Goal: Information Seeking & Learning: Learn about a topic

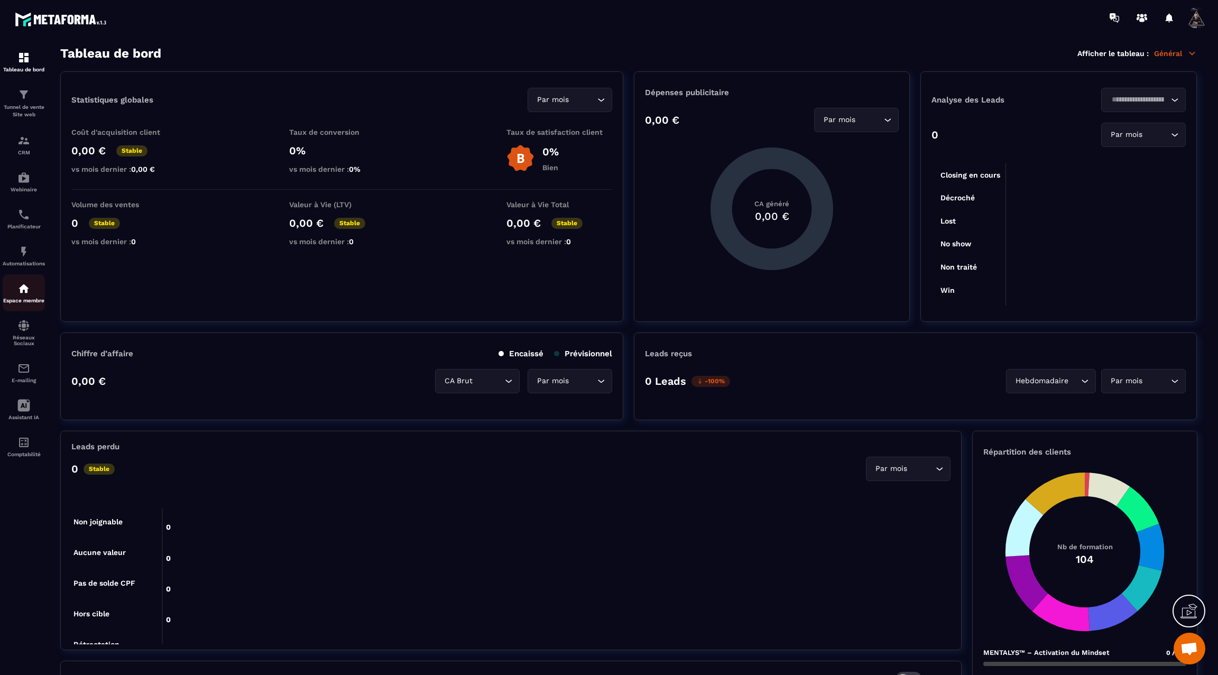
click at [22, 304] on div "Espace membre" at bounding box center [24, 292] width 42 height 21
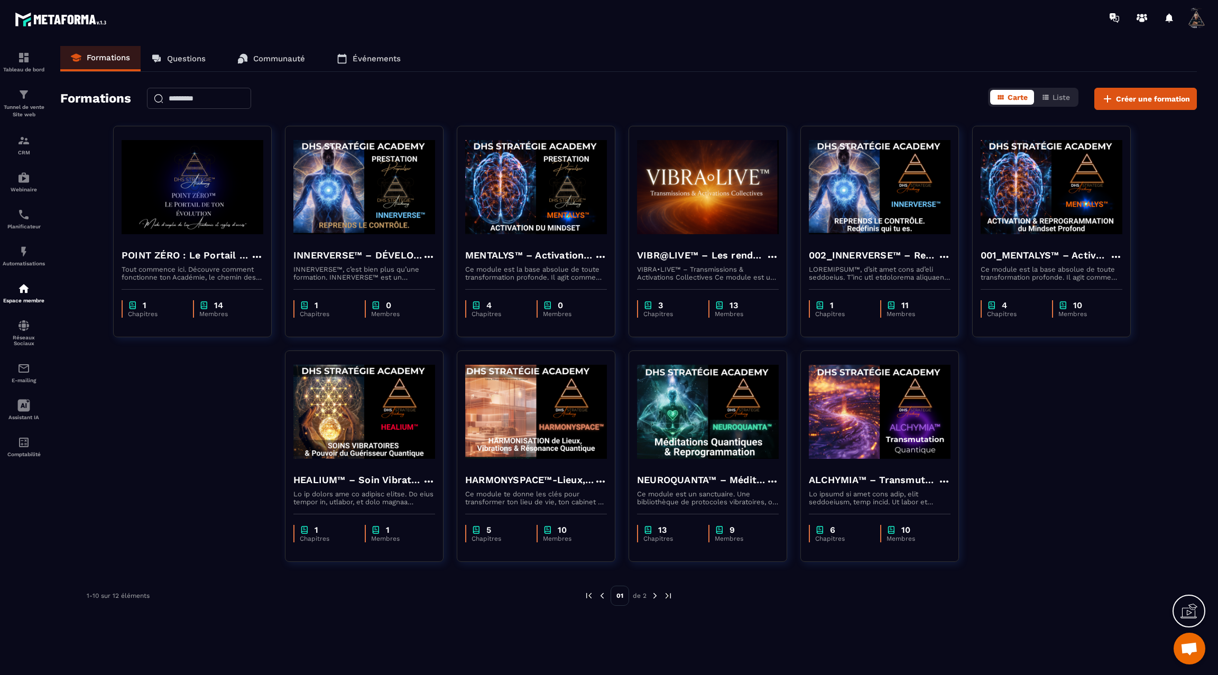
click at [655, 597] on img at bounding box center [655, 596] width 10 height 10
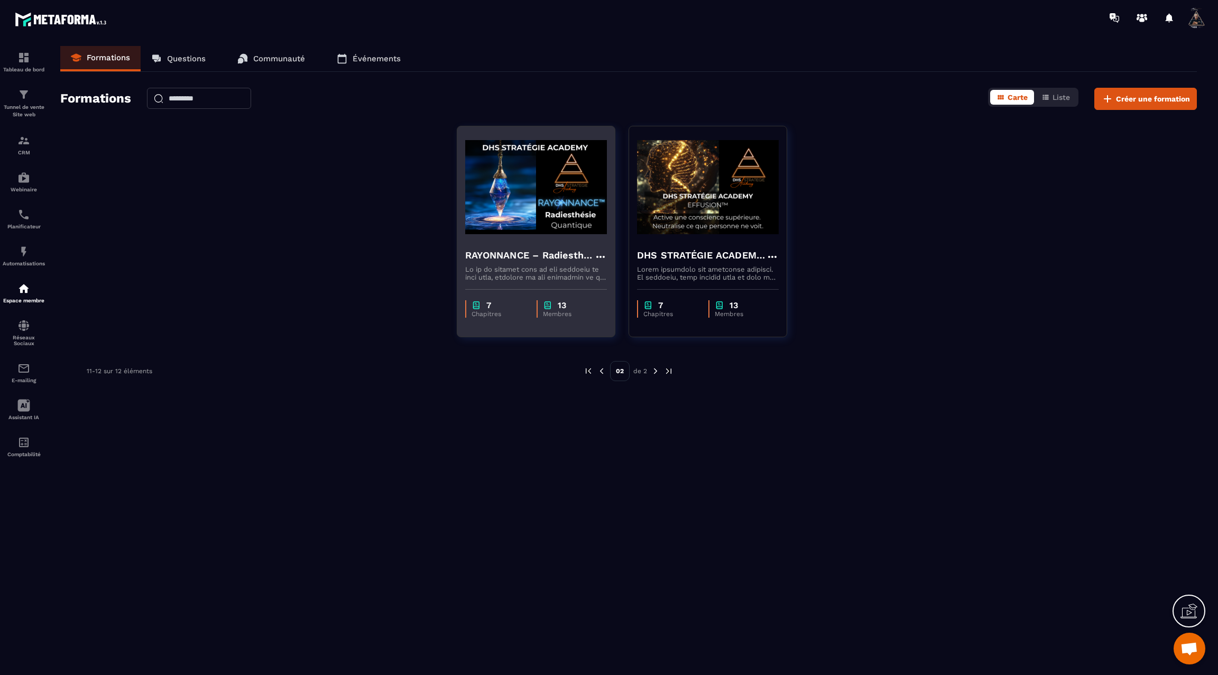
click at [564, 218] on img at bounding box center [536, 187] width 142 height 106
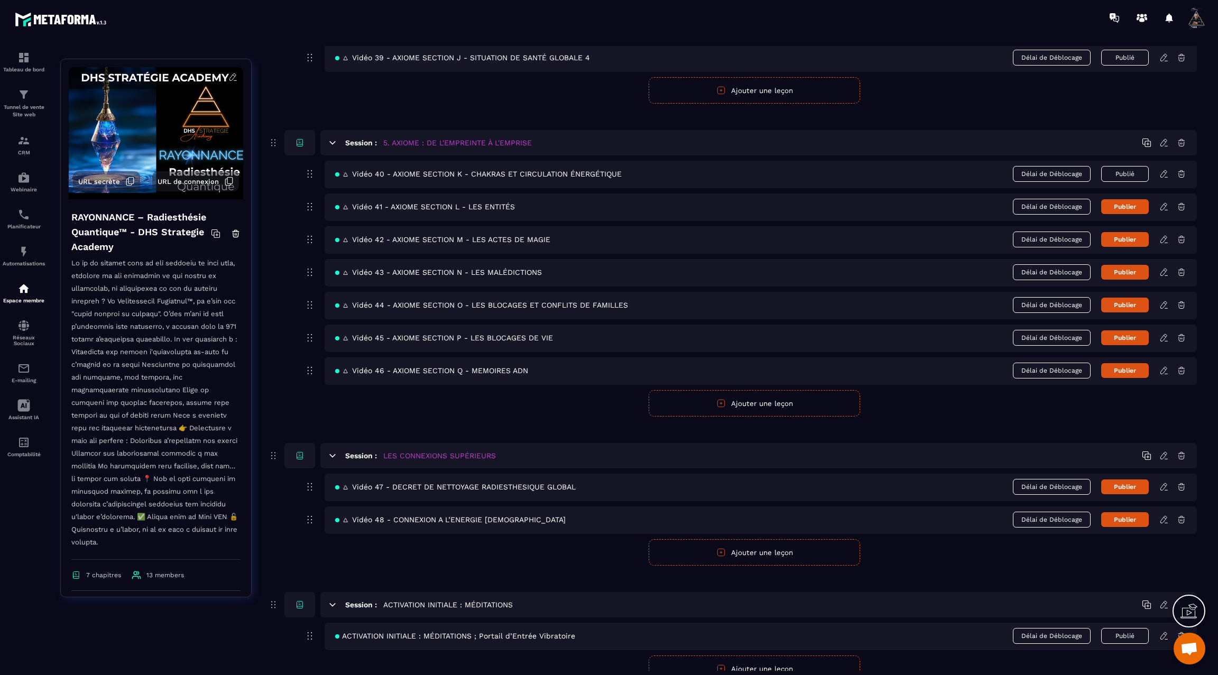
scroll to position [1611, 0]
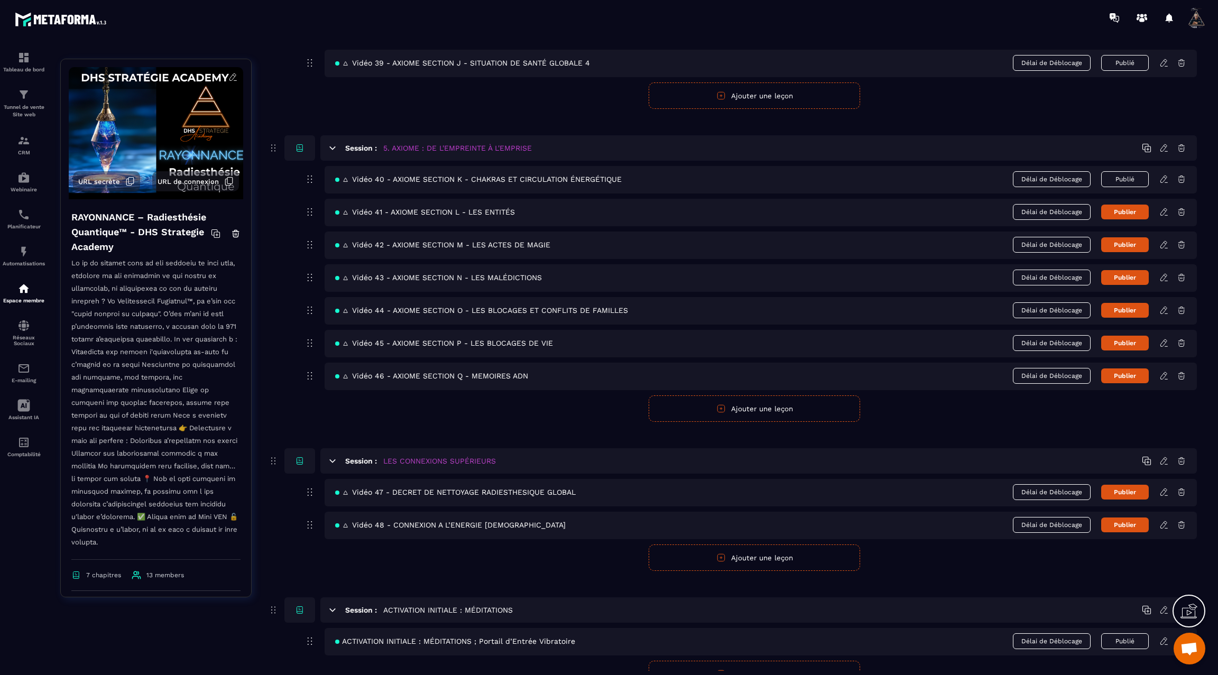
click at [1165, 207] on icon at bounding box center [1165, 212] width 10 height 10
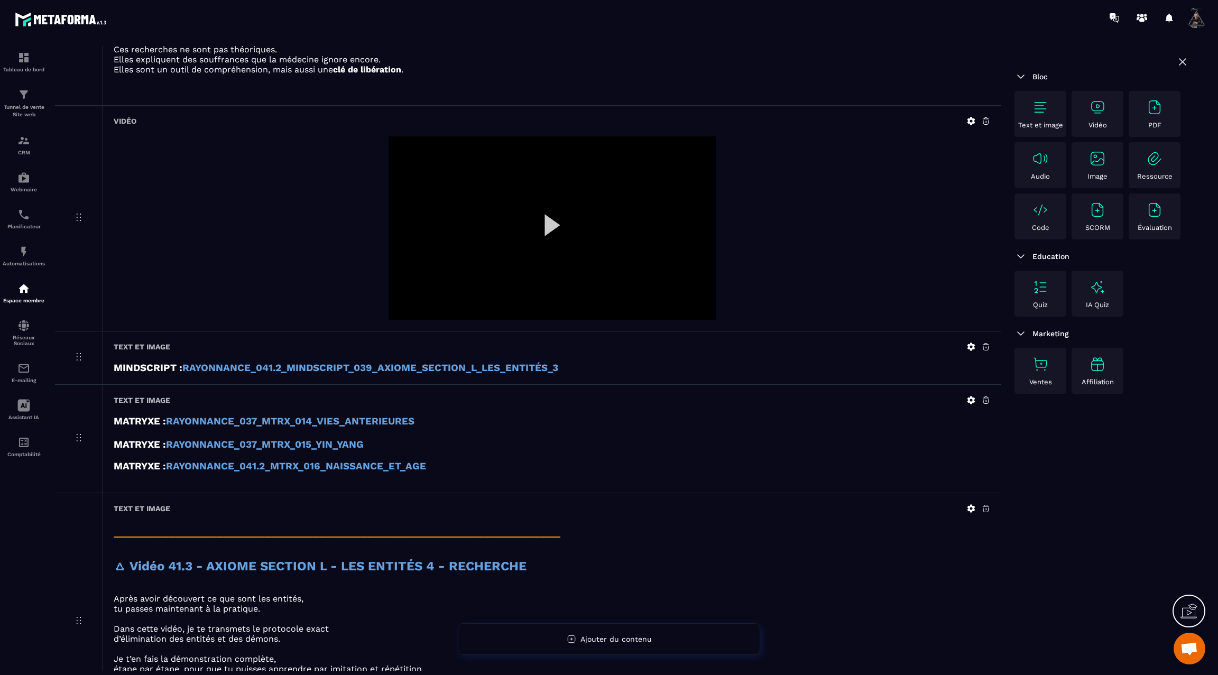
scroll to position [1624, 0]
